Goal: Book appointment/travel/reservation

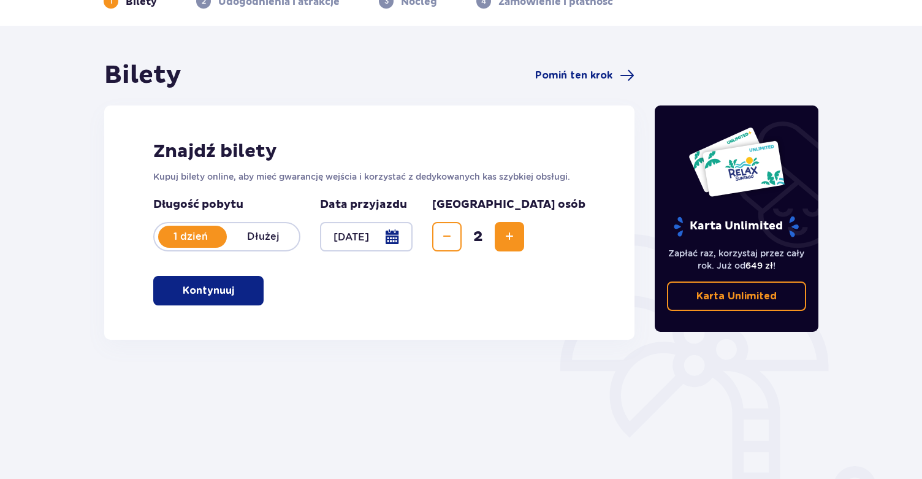
scroll to position [75, 0]
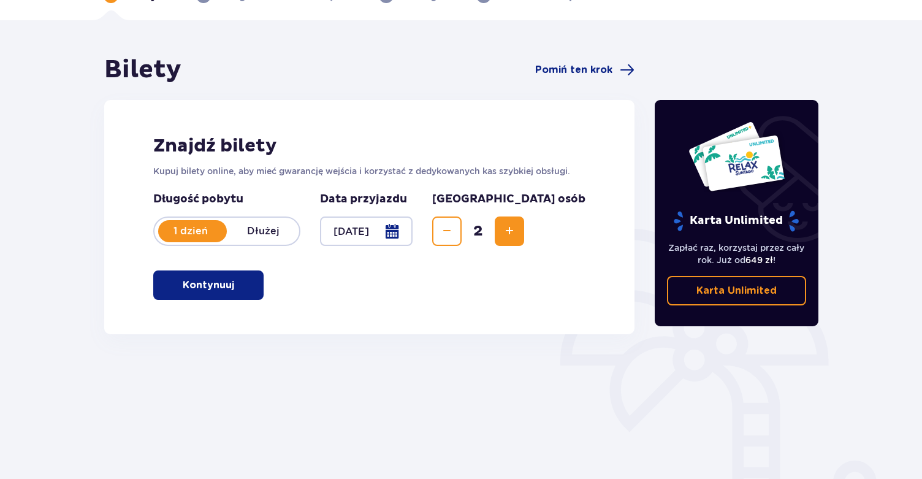
click at [246, 286] on button "Kontynuuj" at bounding box center [208, 284] width 110 height 29
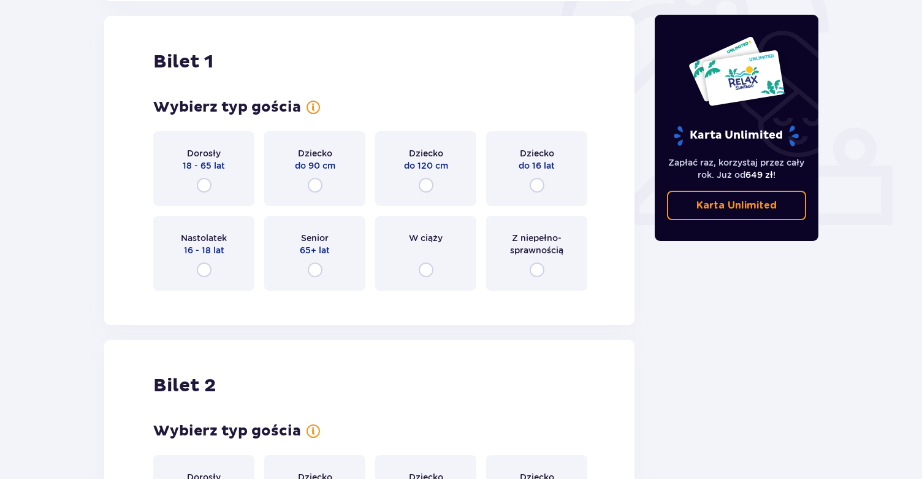
scroll to position [409, 0]
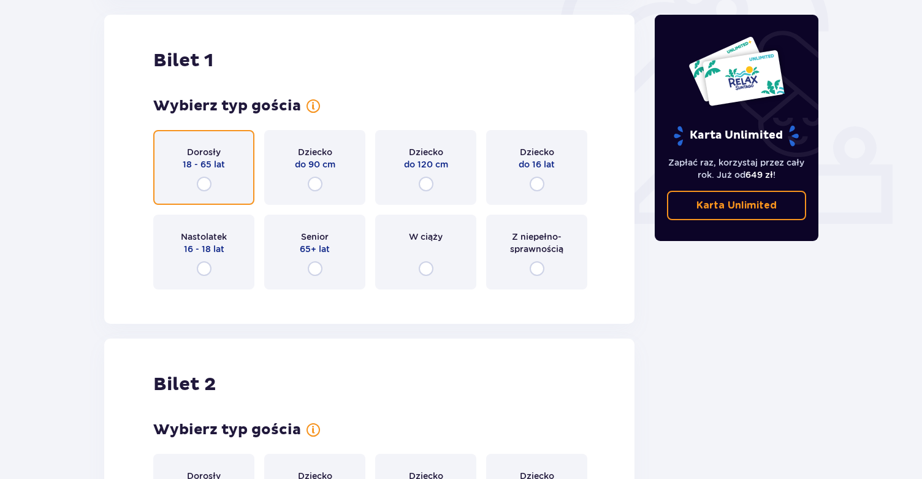
click at [205, 182] on input "radio" at bounding box center [204, 183] width 15 height 15
radio input "true"
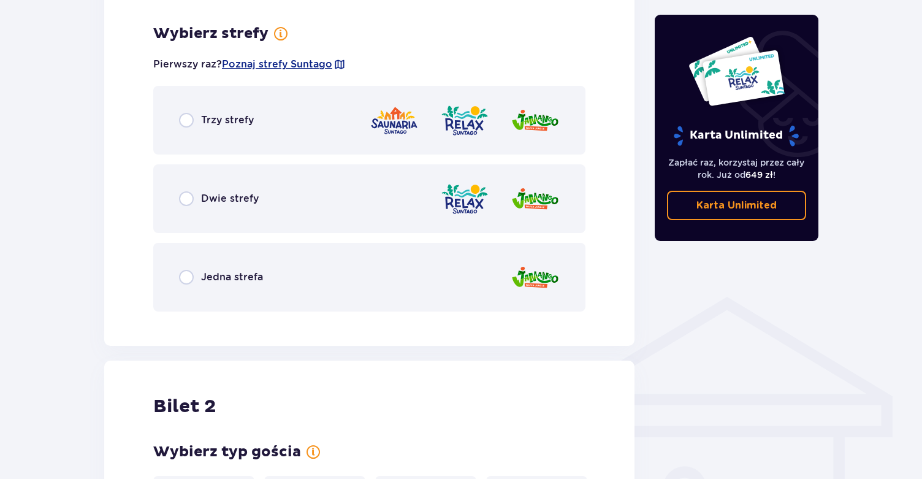
scroll to position [708, 0]
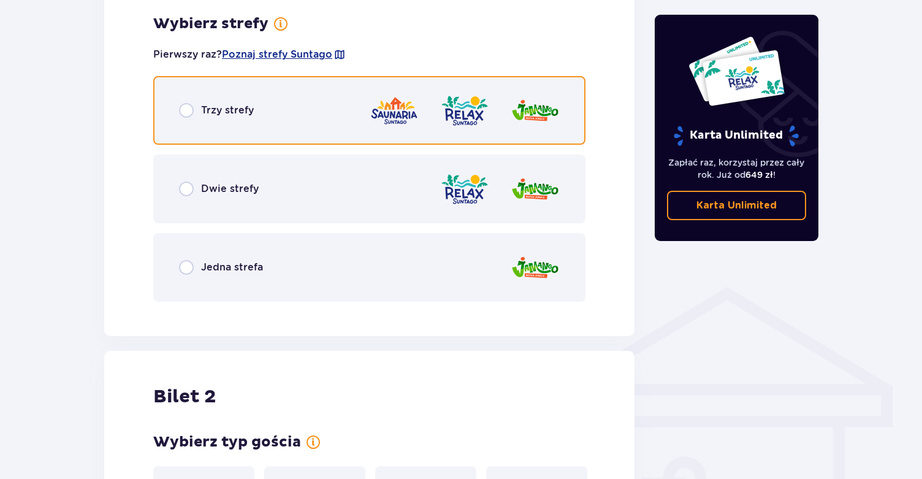
click at [190, 112] on input "radio" at bounding box center [186, 110] width 15 height 15
radio input "true"
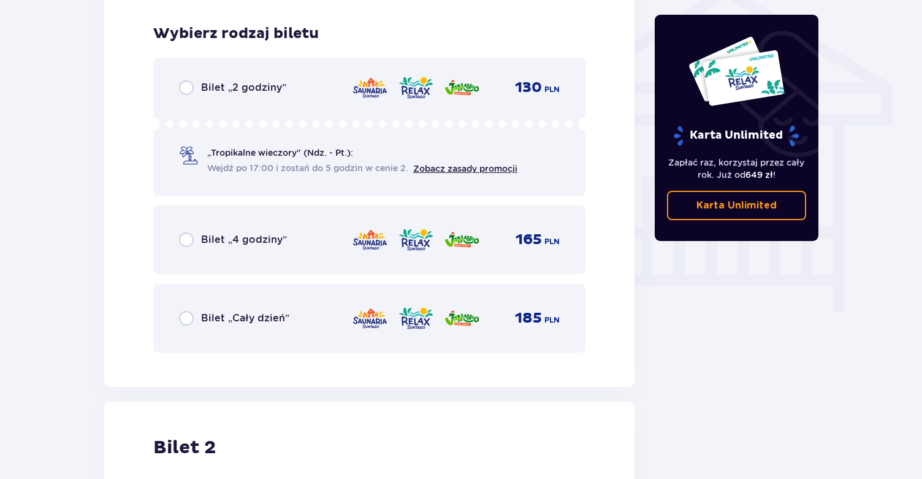
scroll to position [1020, 0]
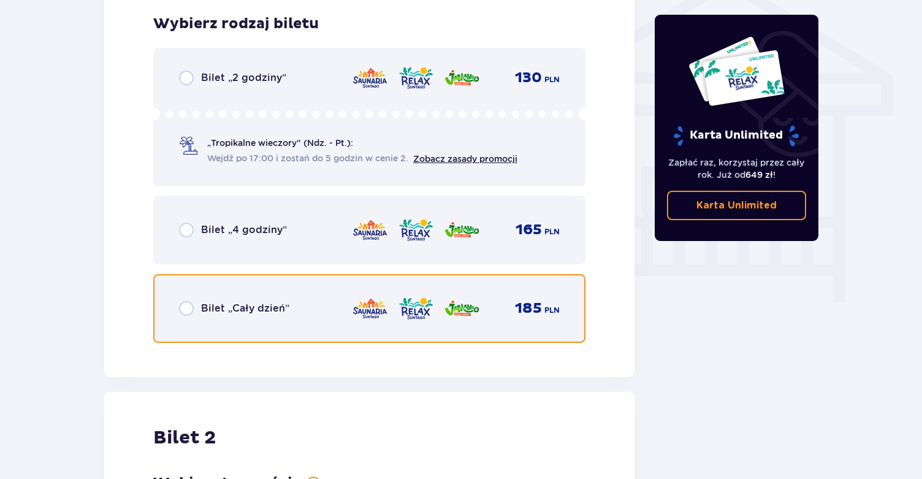
click at [189, 308] on input "radio" at bounding box center [186, 308] width 15 height 15
radio input "true"
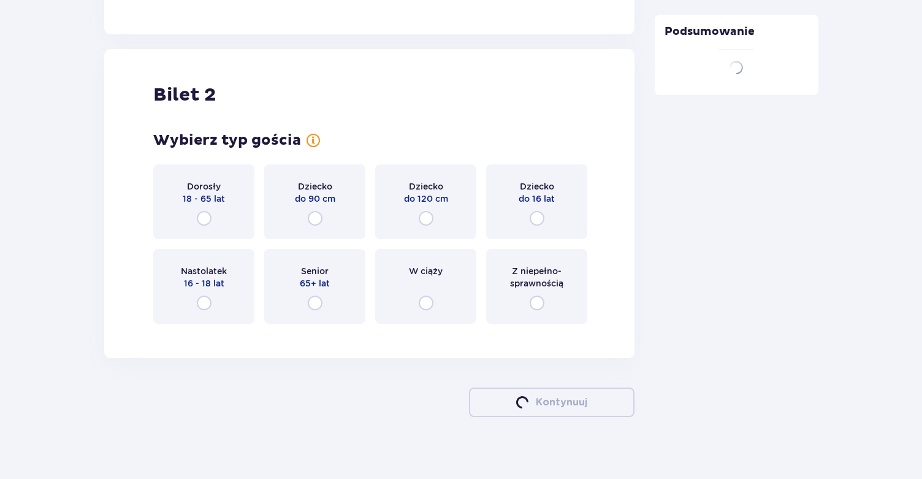
scroll to position [1374, 0]
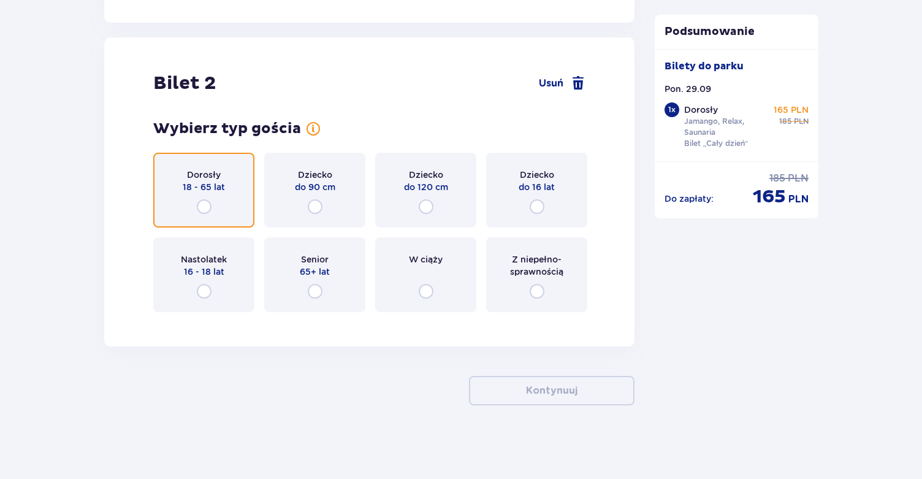
click at [207, 205] on input "radio" at bounding box center [204, 206] width 15 height 15
radio input "true"
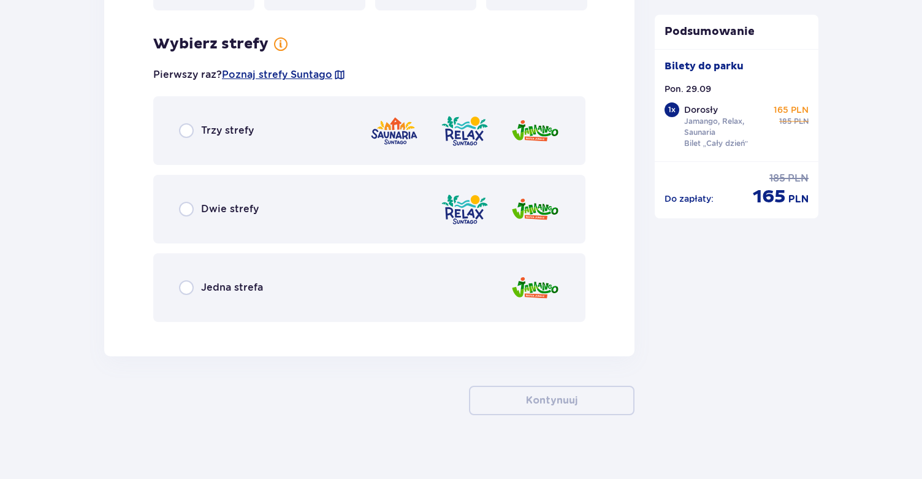
scroll to position [1685, 0]
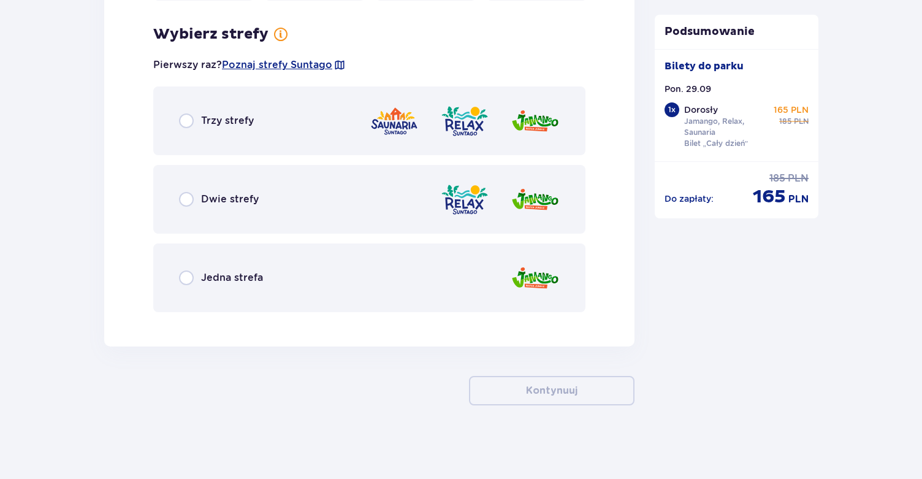
click at [199, 123] on div "Trzy strefy" at bounding box center [216, 120] width 75 height 15
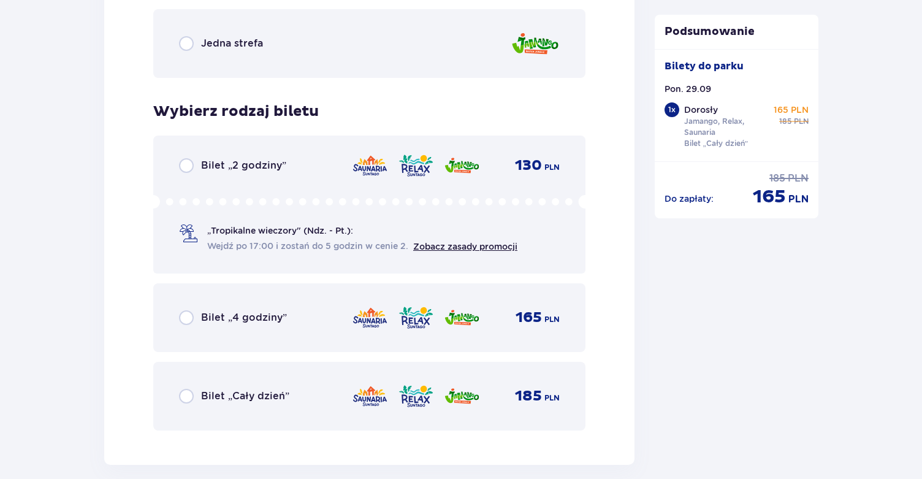
scroll to position [1926, 0]
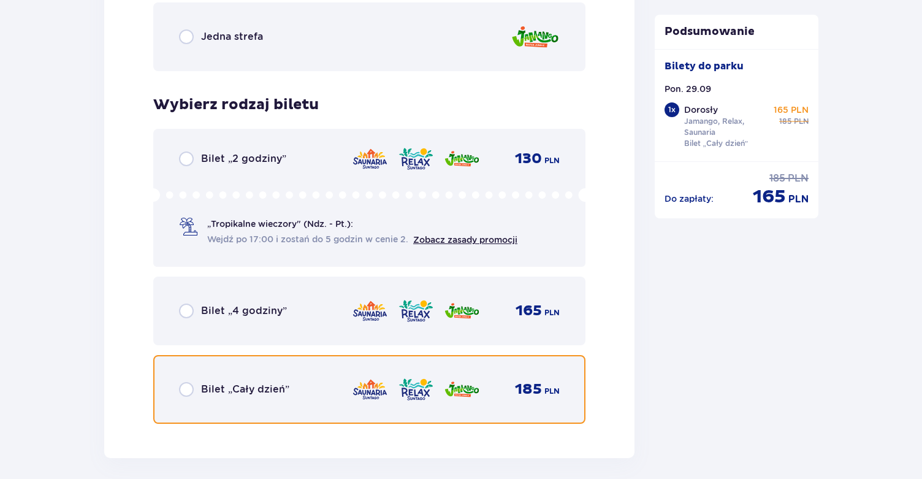
click at [191, 391] on input "radio" at bounding box center [186, 389] width 15 height 15
radio input "true"
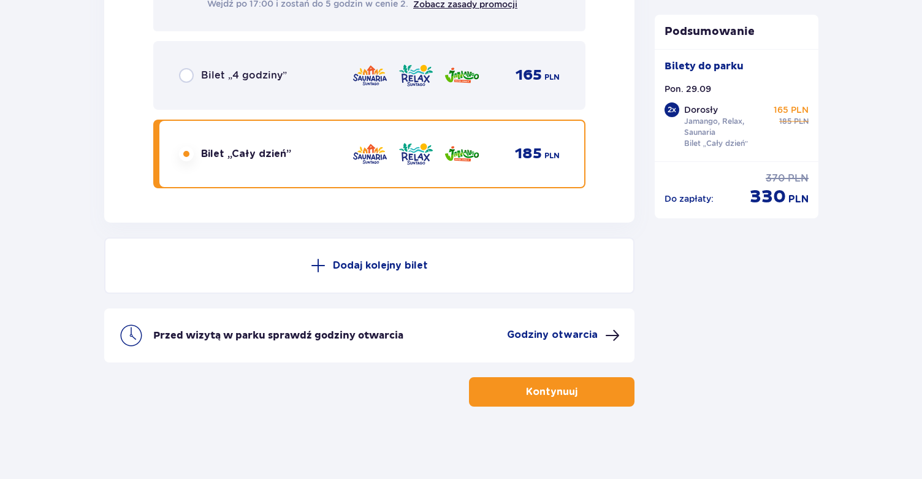
scroll to position [2163, 0]
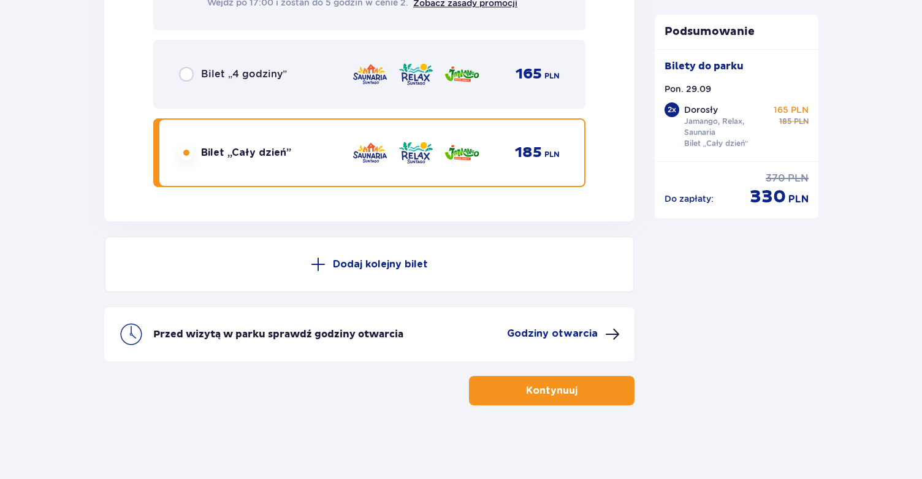
click at [526, 391] on p "Kontynuuj" at bounding box center [551, 390] width 51 height 13
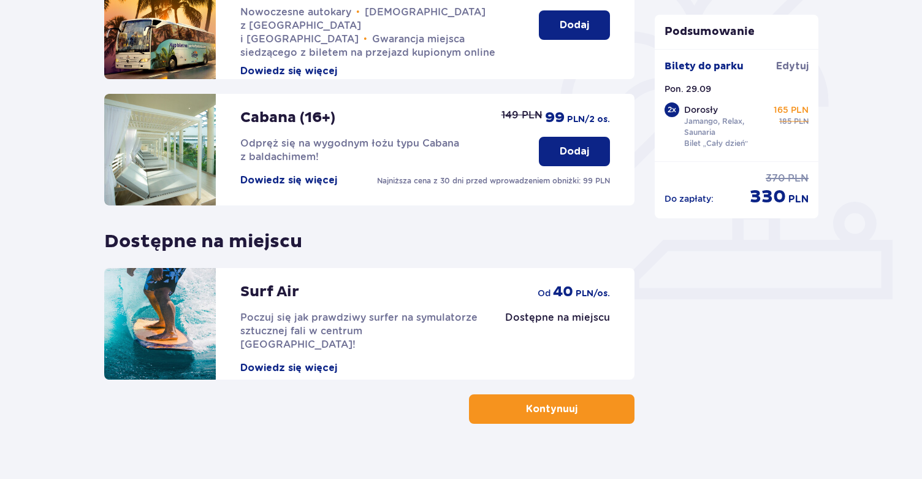
scroll to position [352, 0]
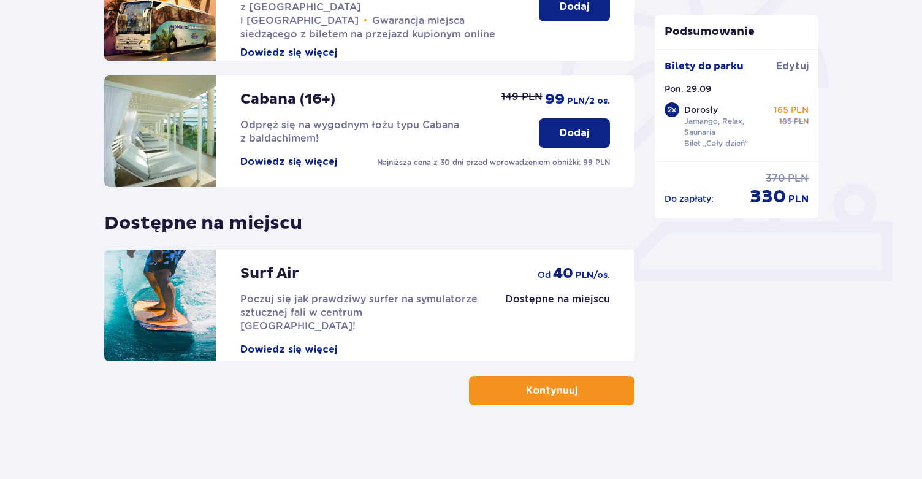
click at [535, 390] on p "Kontynuuj" at bounding box center [551, 390] width 51 height 13
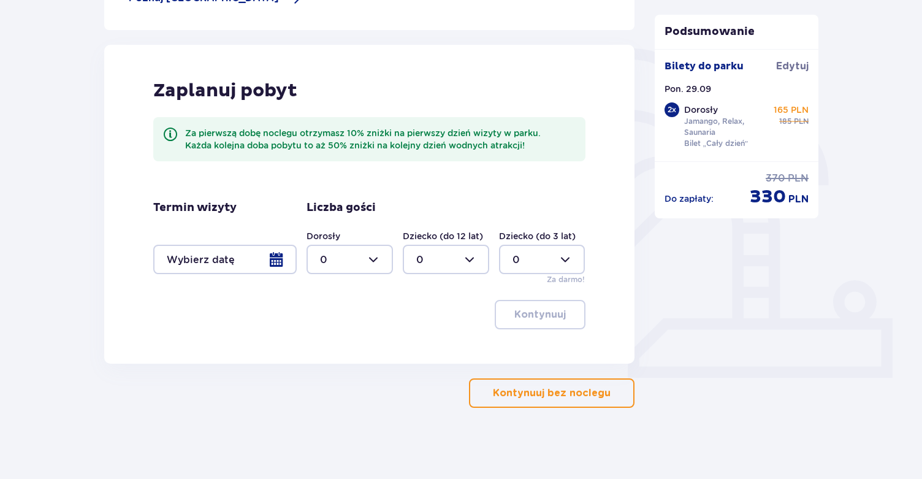
scroll to position [258, 0]
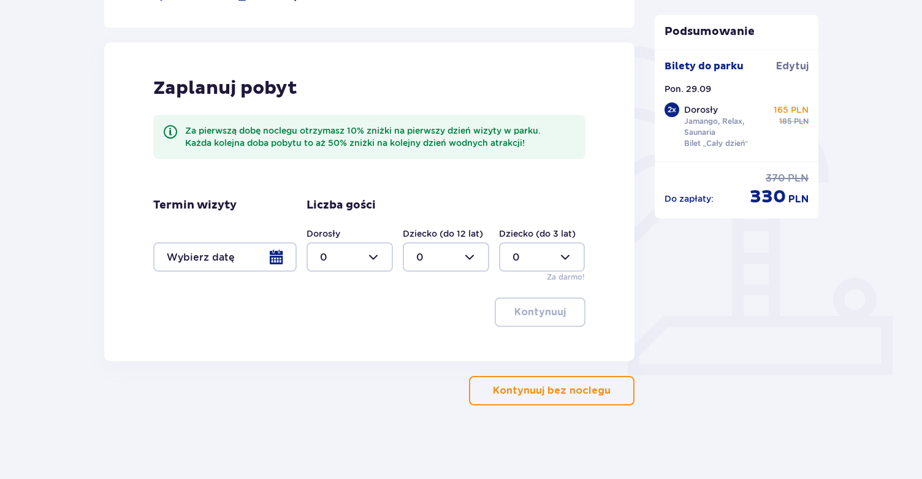
click at [539, 393] on p "Kontynuuj bez noclegu" at bounding box center [552, 390] width 118 height 13
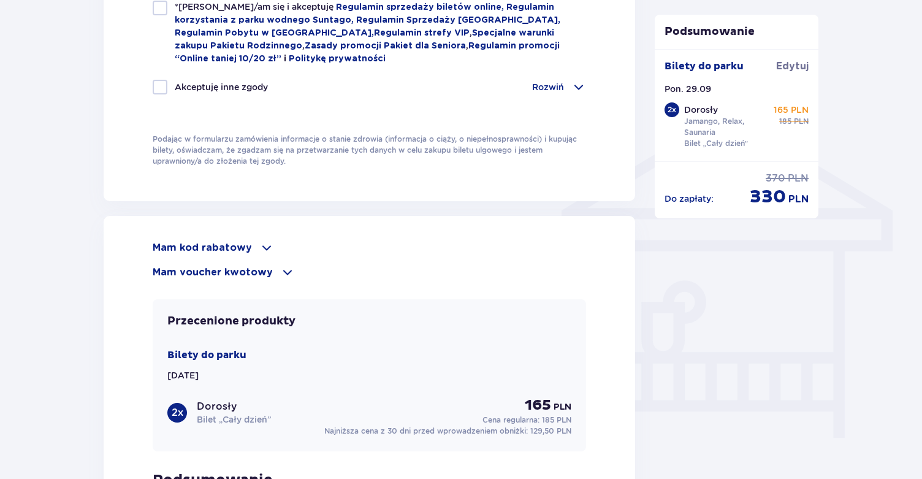
scroll to position [880, 0]
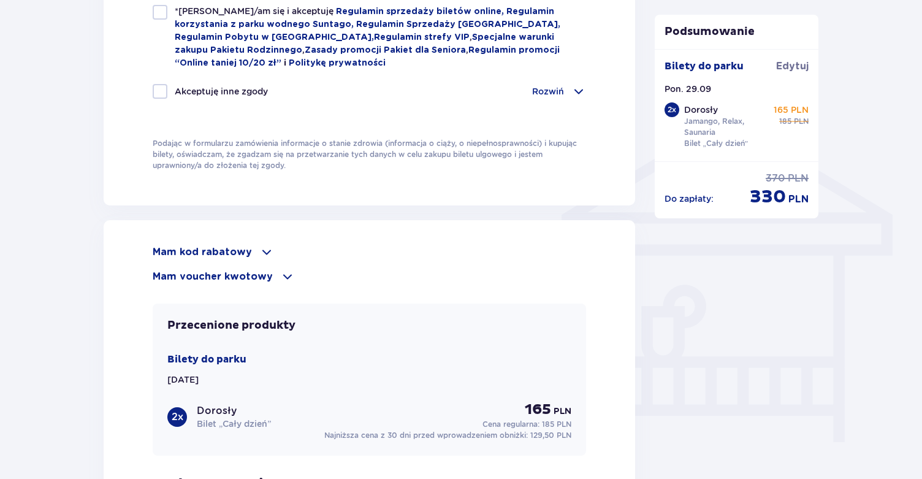
click at [231, 250] on p "Mam kod rabatowy" at bounding box center [202, 251] width 99 height 13
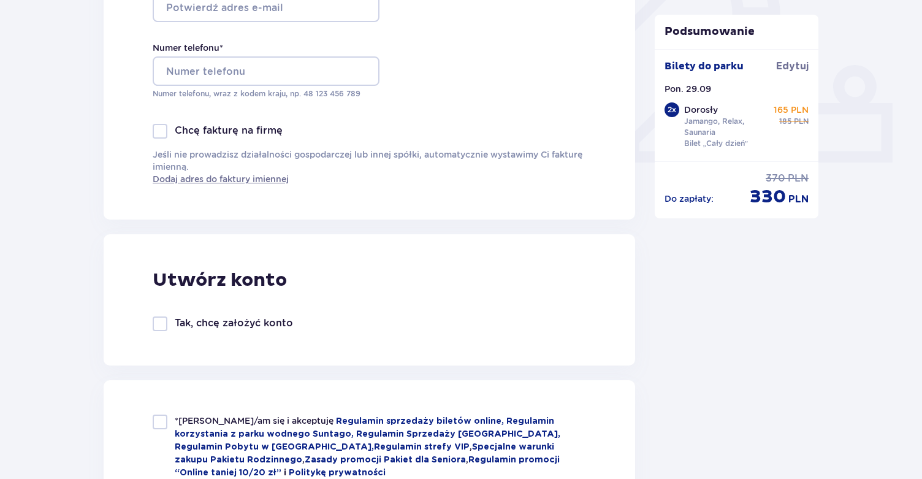
scroll to position [0, 0]
